Goal: Task Accomplishment & Management: Manage account settings

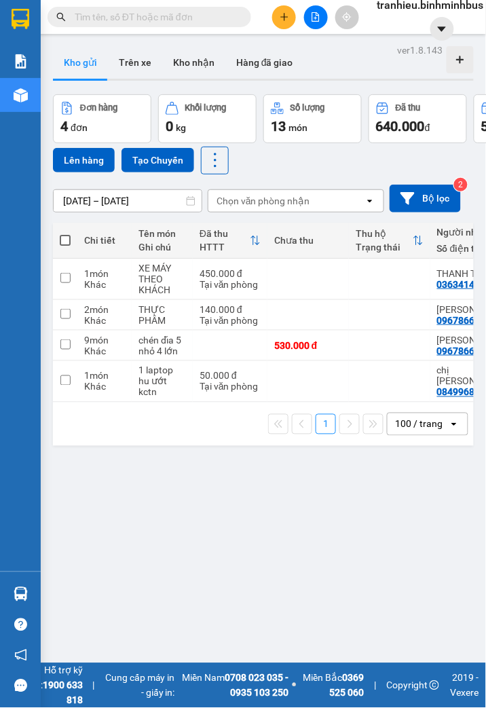
click at [405, 0] on span "tranhieu.binhminhbus" at bounding box center [431, 5] width 128 height 17
click at [382, 35] on span "Đăng xuất" at bounding box center [427, 29] width 100 height 15
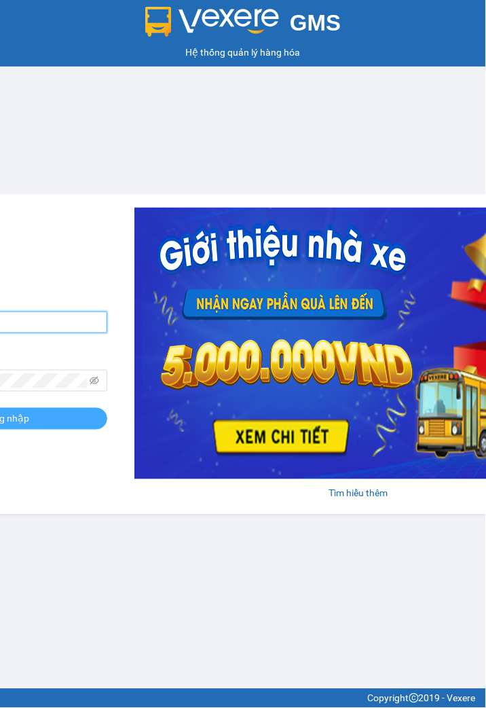
type input "tranhieu.binhminhbus"
click at [56, 415] on button "Đăng nhập" at bounding box center [6, 419] width 204 height 22
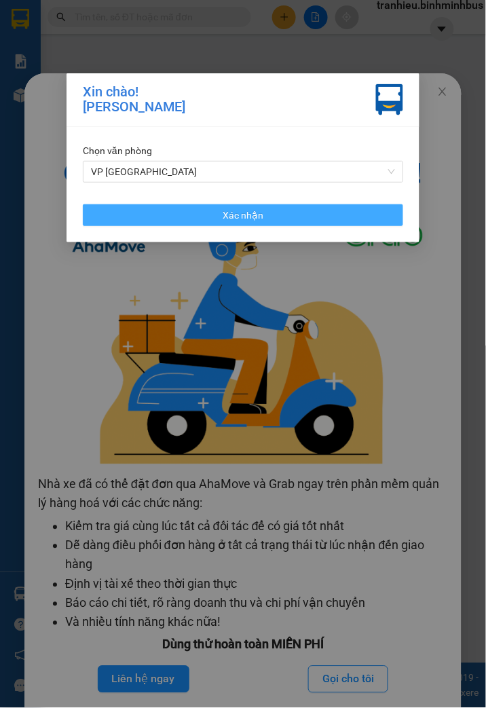
click at [210, 212] on button "Xác nhận" at bounding box center [243, 215] width 320 height 22
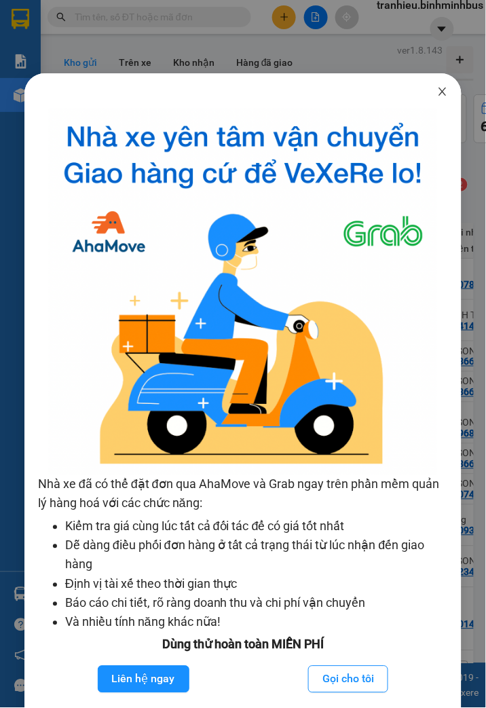
click at [424, 93] on span "Close" at bounding box center [443, 92] width 38 height 38
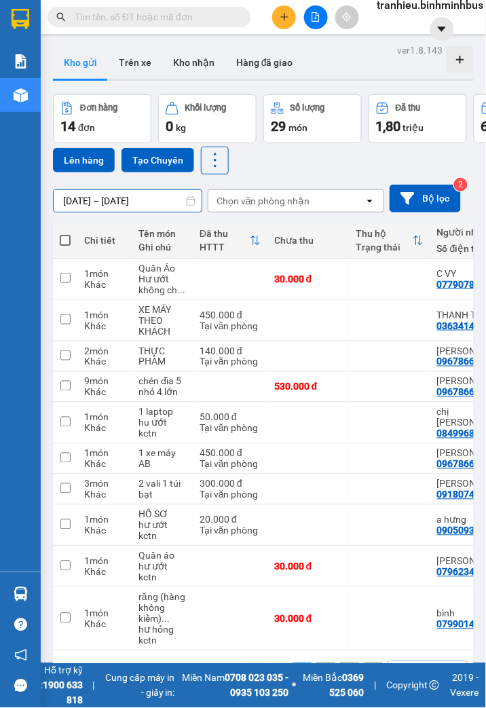
click at [82, 192] on input "[DATE] – [DATE]" at bounding box center [128, 201] width 148 height 22
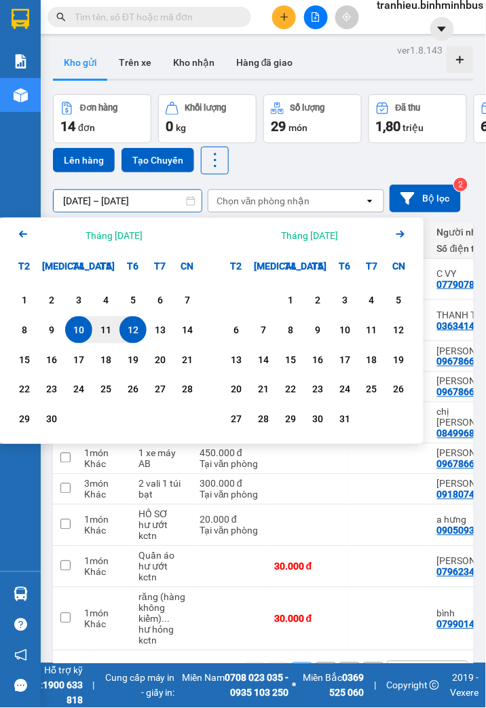
drag, startPoint x: 131, startPoint y: 338, endPoint x: 130, endPoint y: 322, distance: 15.6
click at [131, 336] on div "12" at bounding box center [132, 329] width 27 height 27
drag, startPoint x: 130, startPoint y: 322, endPoint x: 133, endPoint y: 334, distance: 11.9
click at [133, 335] on div "12" at bounding box center [133, 330] width 19 height 16
type input "[DATE] – [DATE]"
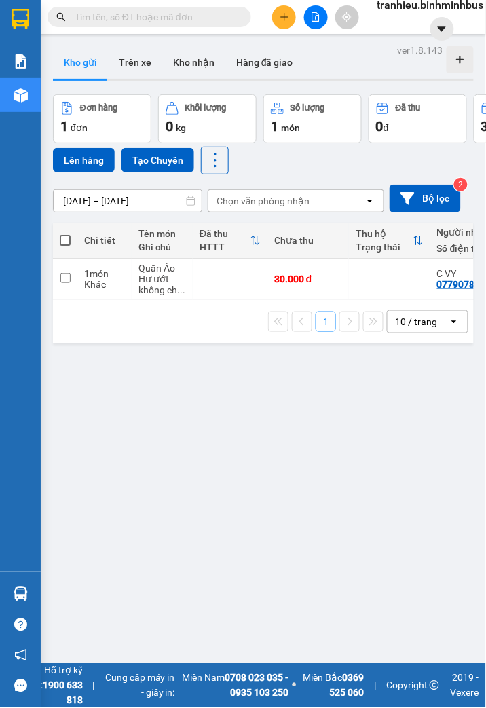
click at [189, 511] on div "ver 1.8.143 Kho gửi Trên xe Kho nhận Hàng đã giao Đơn hàng 1 đơn Khối lượng 0 k…" at bounding box center [264, 395] width 432 height 708
